Goal: Task Accomplishment & Management: Use online tool/utility

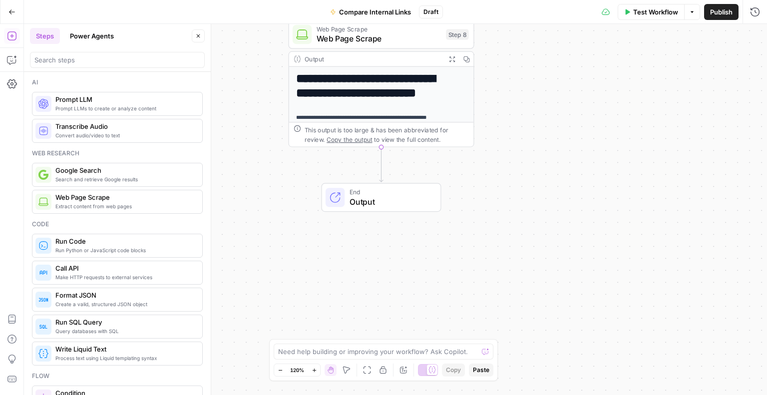
scroll to position [234, 0]
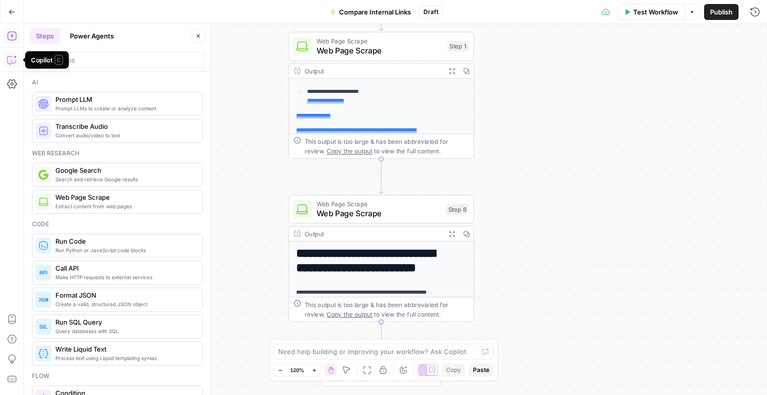
drag, startPoint x: 15, startPoint y: 61, endPoint x: 9, endPoint y: 60, distance: 5.5
click at [9, 60] on icon "button" at bounding box center [12, 60] width 10 height 10
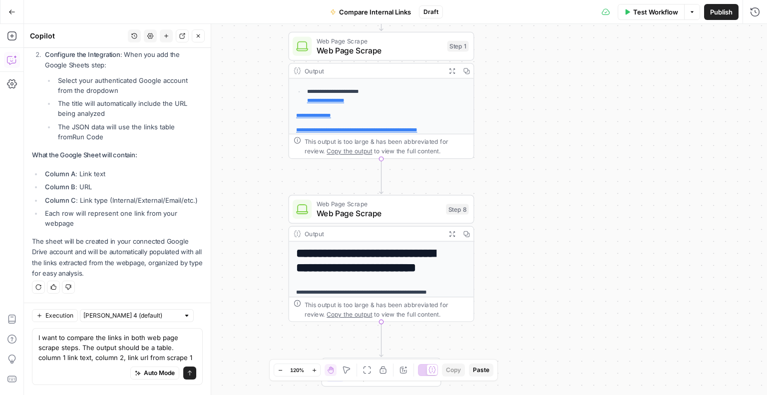
scroll to position [621, 0]
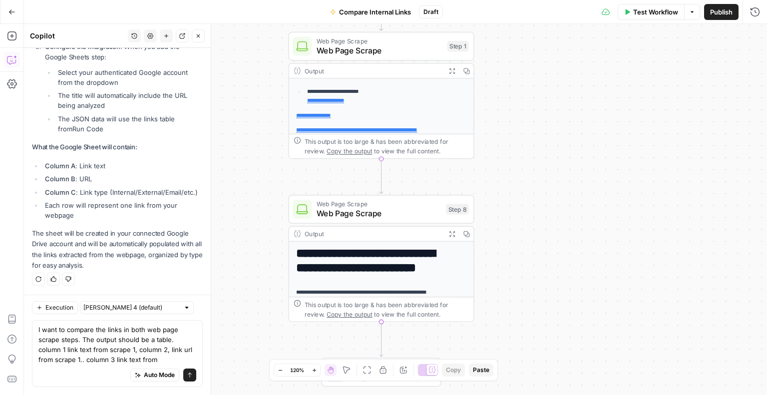
drag, startPoint x: 170, startPoint y: 355, endPoint x: 34, endPoint y: 351, distance: 136.3
click at [34, 351] on div "I want to compare the links in both web page scrape steps. The output should be…" at bounding box center [117, 353] width 171 height 67
type textarea "I want to compare the links in both web page scrape steps. The output should be…"
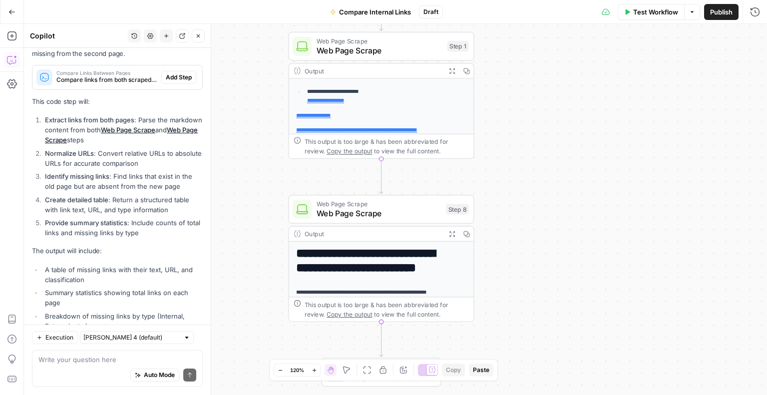
scroll to position [1165, 0]
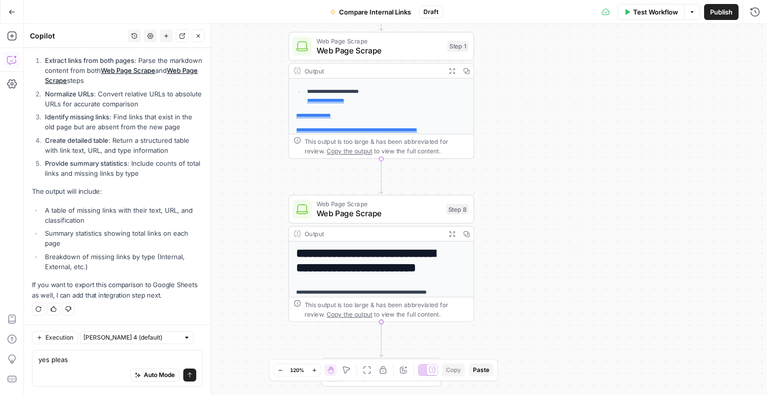
type textarea "yes please"
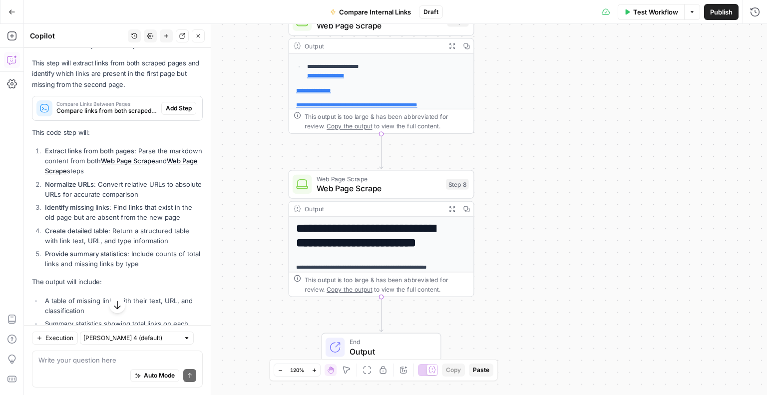
scroll to position [1064, 0]
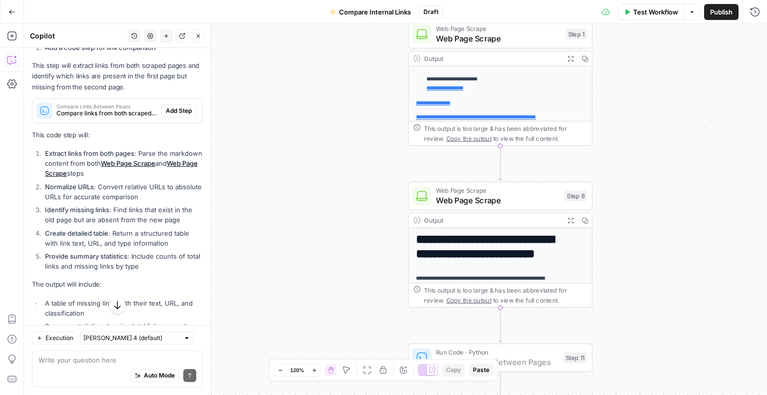
click at [161, 115] on button "Add Step" at bounding box center [178, 110] width 35 height 13
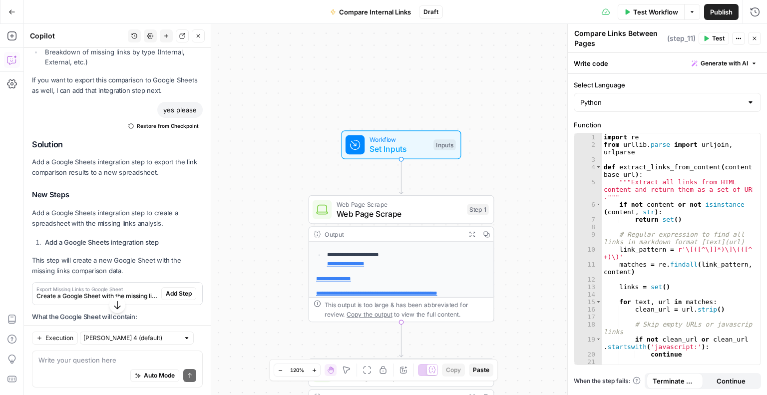
scroll to position [1379, 0]
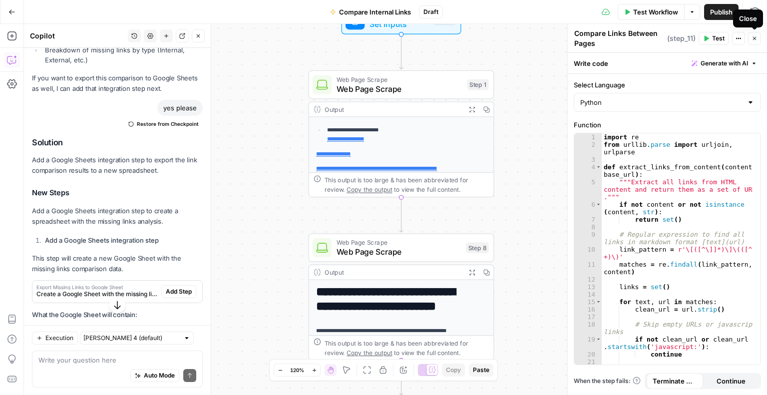
click at [756, 41] on button "Close" at bounding box center [754, 38] width 13 height 13
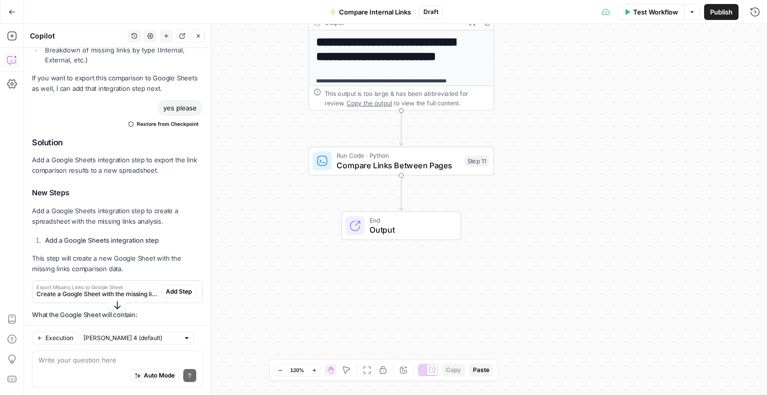
scroll to position [1595, 0]
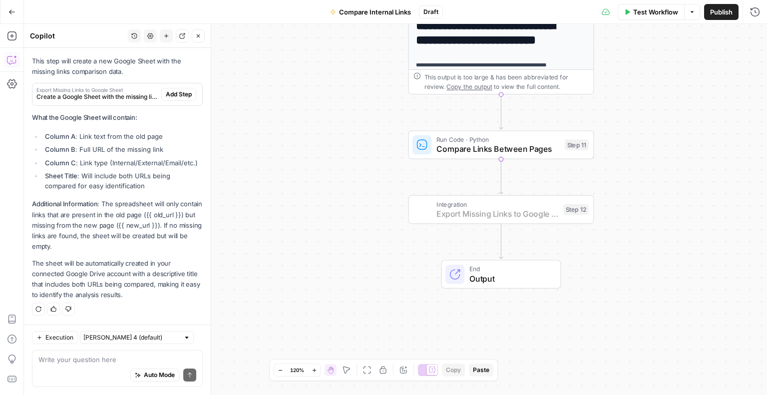
click at [172, 90] on span "Add Step" at bounding box center [179, 94] width 26 height 9
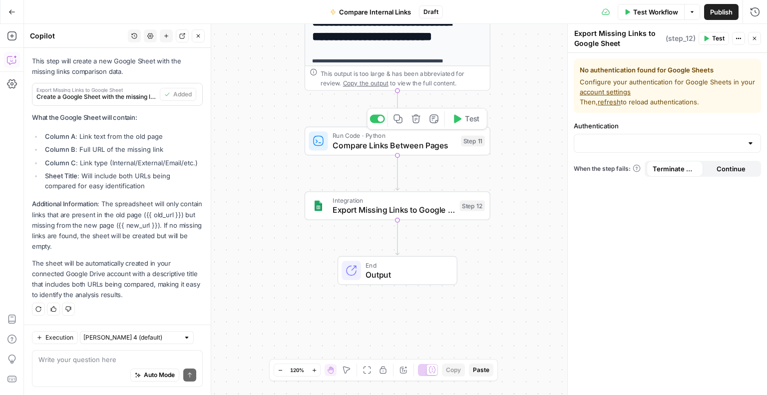
click at [369, 149] on span "Compare Links Between Pages" at bounding box center [393, 145] width 123 height 12
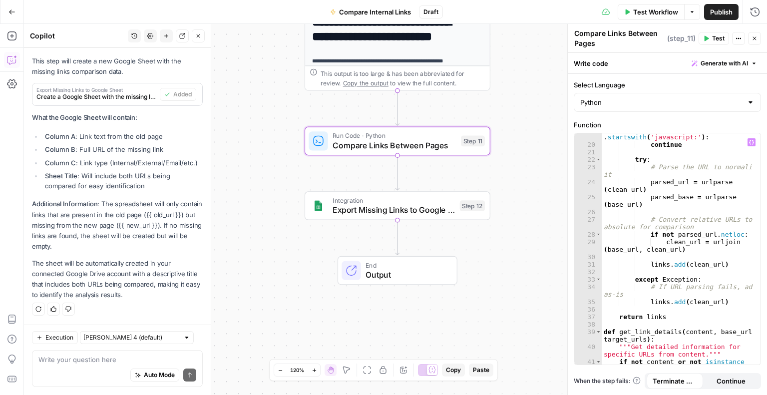
scroll to position [210, 0]
type textarea "**********"
drag, startPoint x: 638, startPoint y: 189, endPoint x: 607, endPoint y: 189, distance: 31.4
click at [607, 189] on div "if not clean_url or clean_url . startswith ( 'javascript:' ) : continue try : #…" at bounding box center [677, 257] width 152 height 262
click at [607, 189] on div "if not clean_url or clean_url . startswith ( 'javascript:' ) : continue try : #…" at bounding box center [676, 248] width 151 height 231
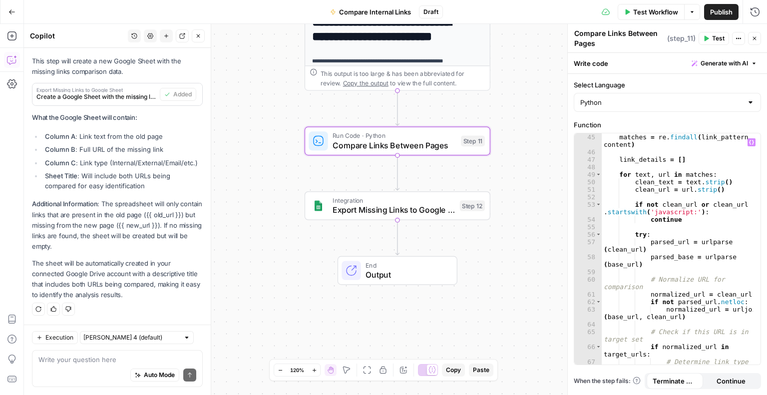
scroll to position [569, 0]
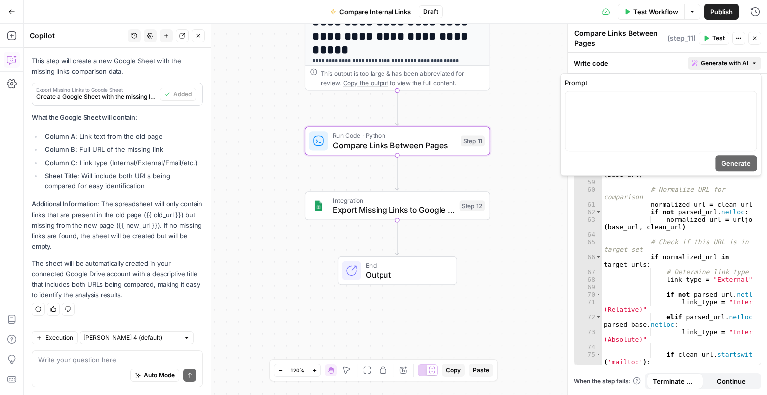
click at [715, 65] on span "Generate with AI" at bounding box center [723, 63] width 47 height 9
click at [686, 115] on div at bounding box center [660, 120] width 191 height 59
type textarea "**********"
click at [643, 253] on div "try : parsed_url = urlparse ( clean_url ) parsed_base = urlparse ( base_url ) #…" at bounding box center [677, 256] width 152 height 247
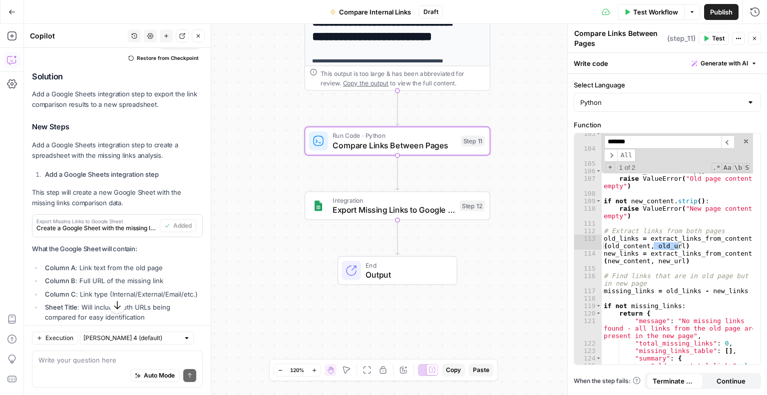
scroll to position [1595, 0]
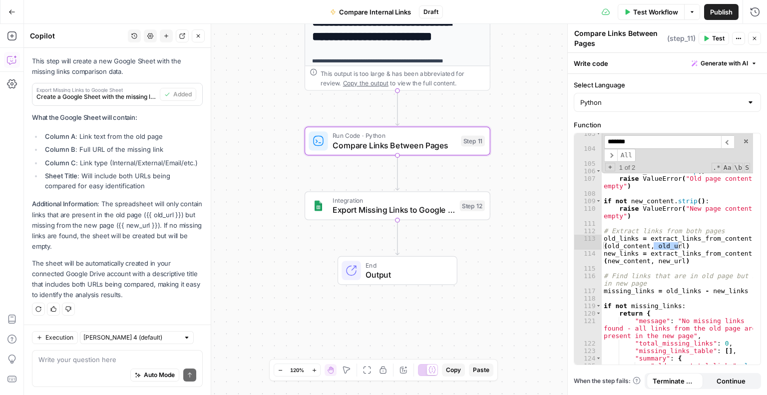
type input "*******"
click at [69, 366] on div "Auto Mode Send" at bounding box center [117, 375] width 158 height 22
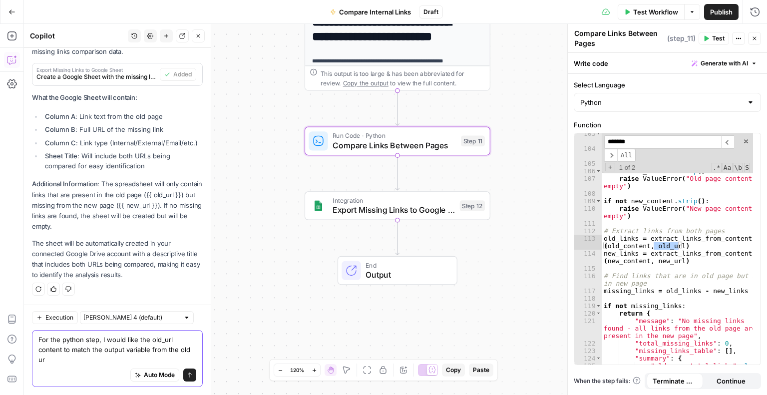
scroll to position [1615, 0]
type textarea "For the python step, I would like the old_url content to match the output varia…"
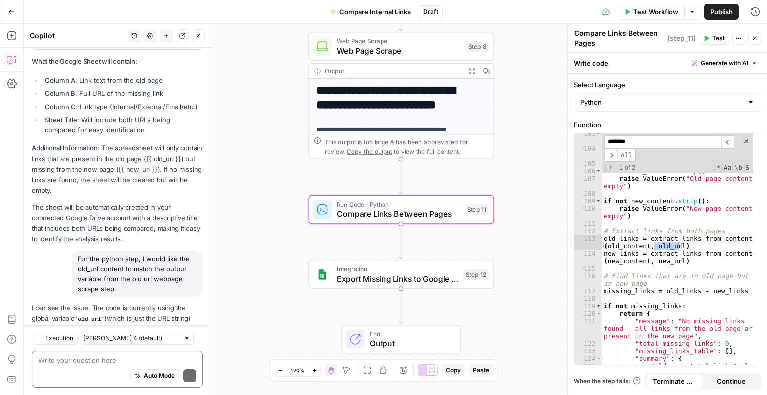
scroll to position [1736, 0]
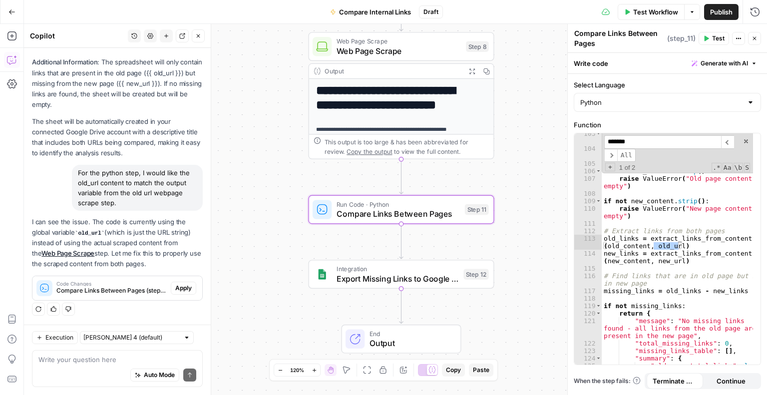
click at [175, 288] on span "Apply" at bounding box center [183, 288] width 16 height 9
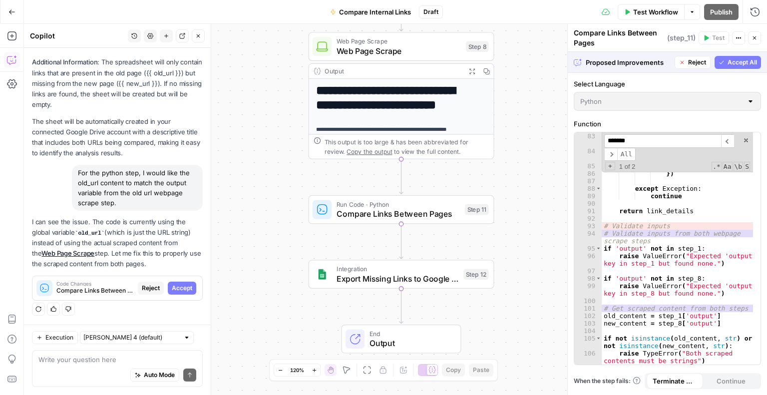
scroll to position [868, 0]
click at [184, 286] on span "Accept" at bounding box center [182, 288] width 20 height 9
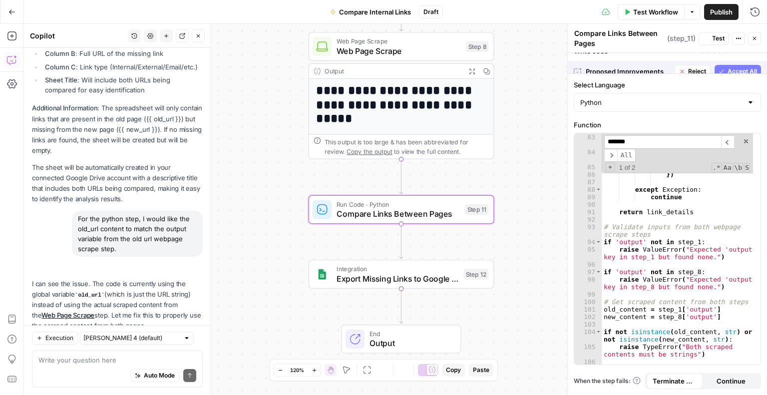
scroll to position [1752, 0]
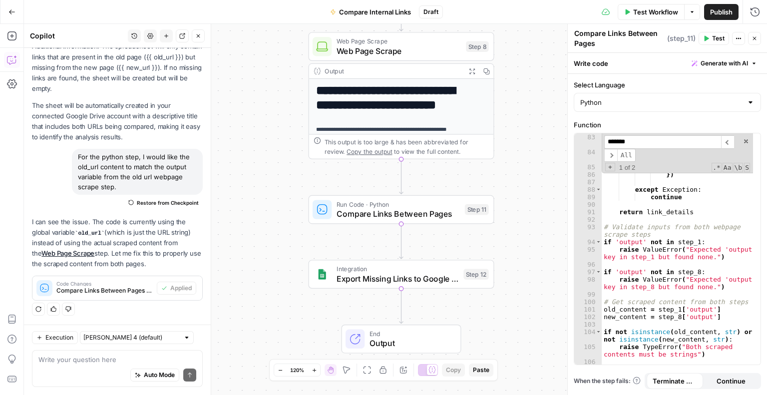
click at [707, 37] on icon "button" at bounding box center [706, 38] width 4 height 5
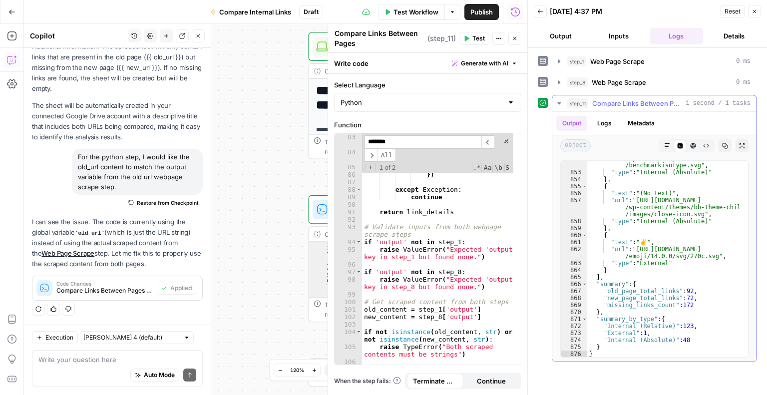
scroll to position [8419, 0]
click at [753, 12] on icon "button" at bounding box center [754, 11] width 3 height 3
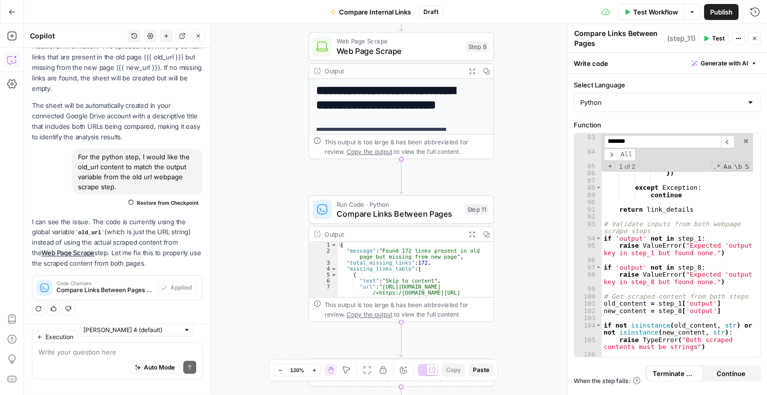
scroll to position [1752, 0]
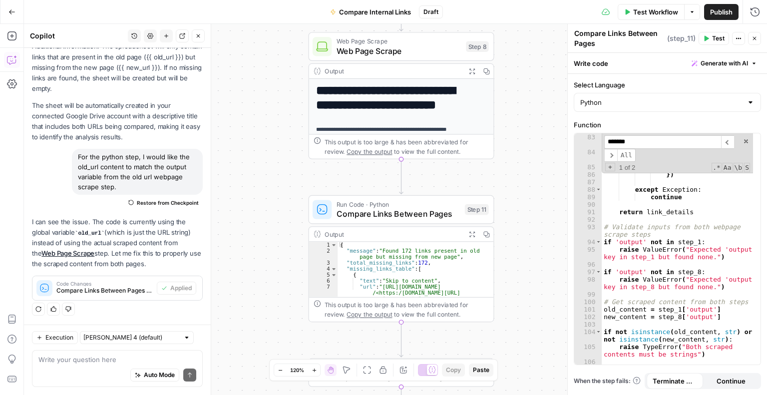
click at [12, 17] on button "Go Back" at bounding box center [12, 12] width 18 height 18
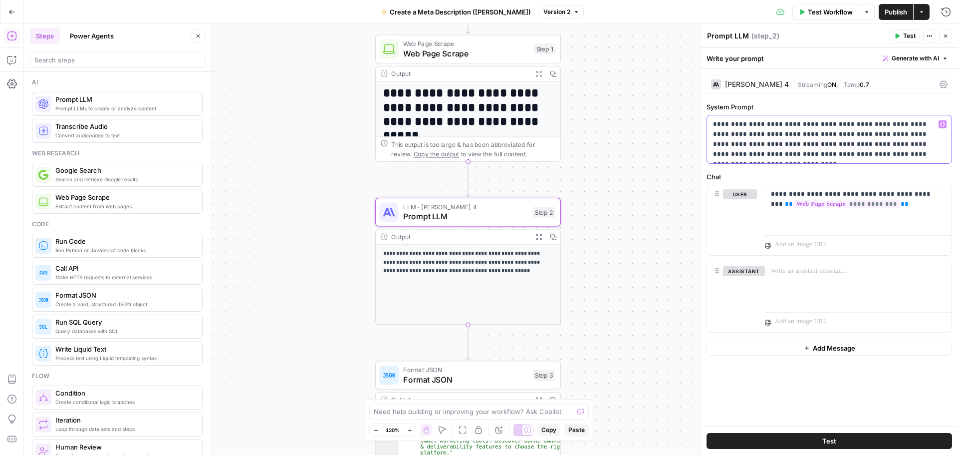
click at [725, 128] on p "**********" at bounding box center [829, 139] width 233 height 40
click at [886, 10] on span "Publish" at bounding box center [896, 12] width 22 height 10
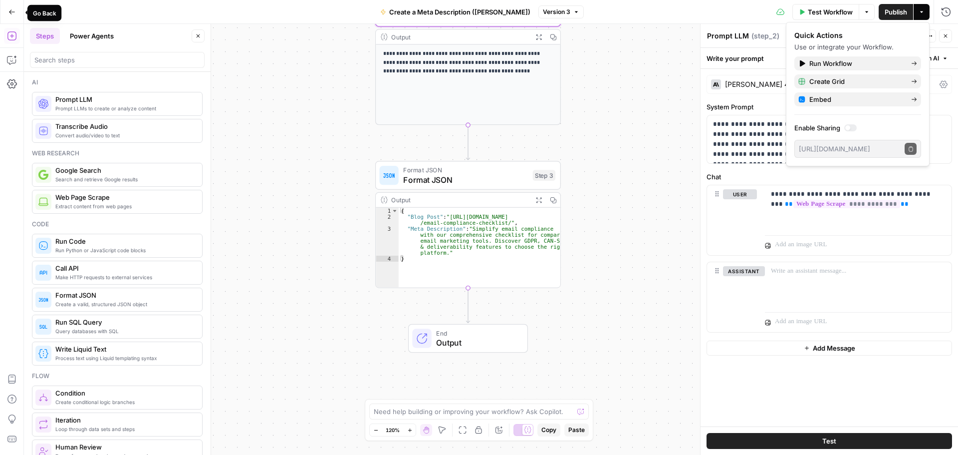
click at [6, 5] on button "Go Back" at bounding box center [12, 12] width 18 height 18
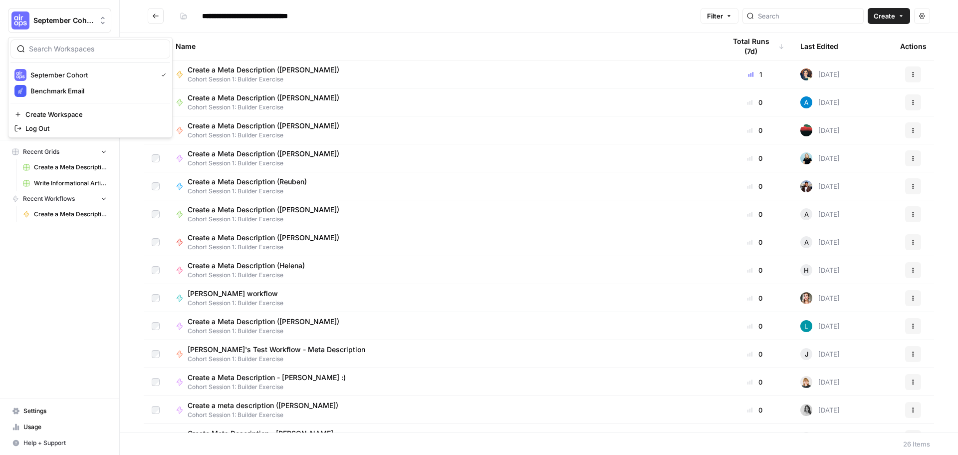
click at [12, 19] on img "Workspace: September Cohort" at bounding box center [20, 20] width 18 height 18
click at [35, 90] on span "Benchmark Email" at bounding box center [96, 91] width 132 height 10
